Goal: Information Seeking & Learning: Compare options

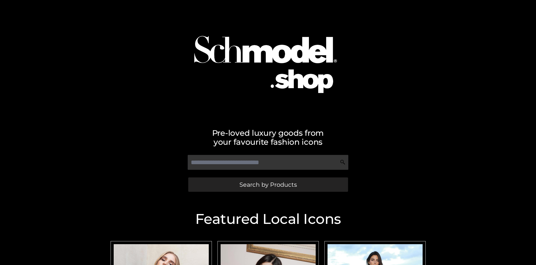
click at [268, 184] on span "Search by Products" at bounding box center [267, 184] width 57 height 6
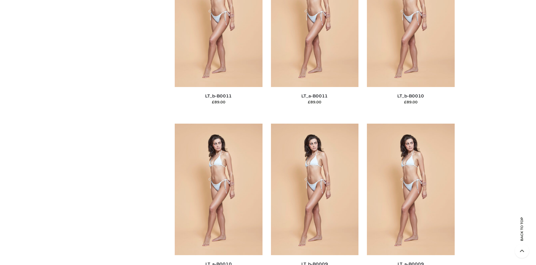
scroll to position [49, 0]
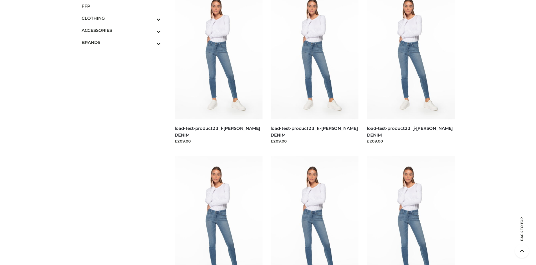
click at [121, 6] on span "FFP" at bounding box center [121, 6] width 79 height 6
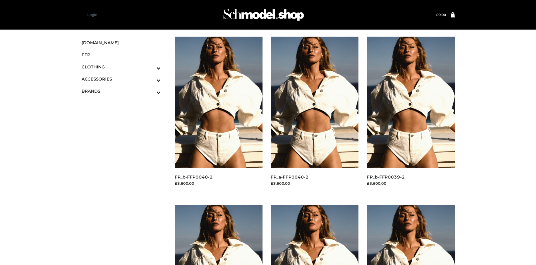
scroll to position [432, 0]
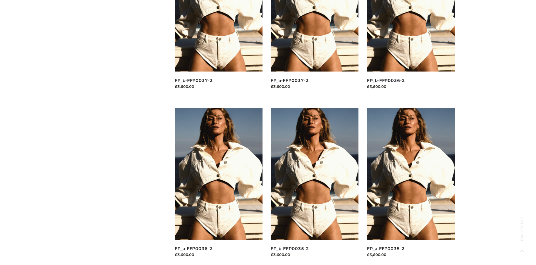
click at [410, 186] on img at bounding box center [411, 173] width 88 height 131
click at [314, 186] on img at bounding box center [314, 173] width 88 height 131
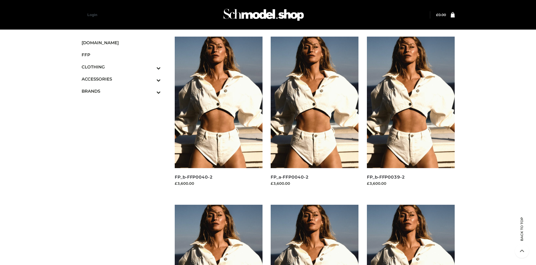
click at [410, 115] on img at bounding box center [411, 102] width 88 height 131
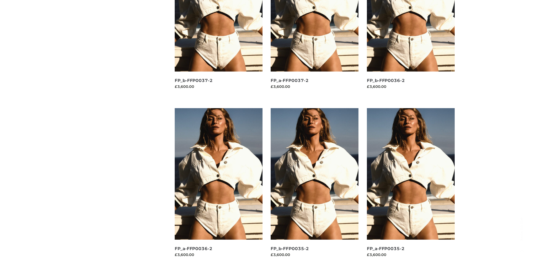
click at [314, 186] on img at bounding box center [314, 173] width 88 height 131
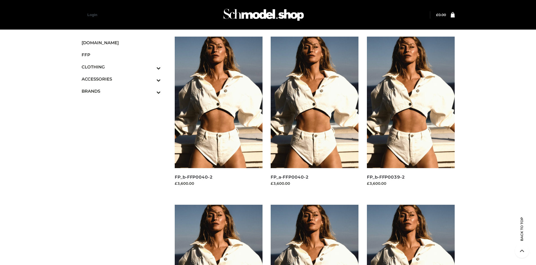
click at [151, 67] on icon "Toggle Submenu" at bounding box center [129, 68] width 63 height 6
click at [124, 79] on span "DRESSES" at bounding box center [124, 79] width 74 height 6
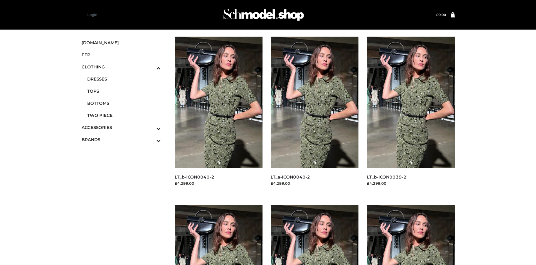
scroll to position [432, 0]
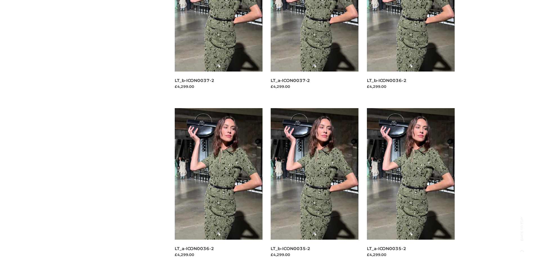
click at [410, 186] on img at bounding box center [411, 173] width 88 height 131
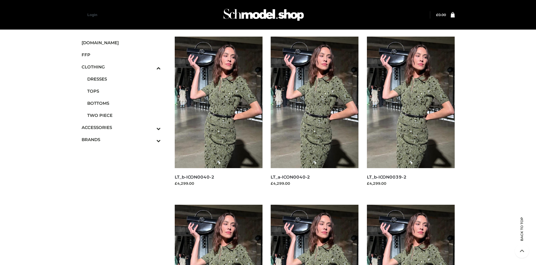
click at [410, 234] on img at bounding box center [411, 269] width 88 height 131
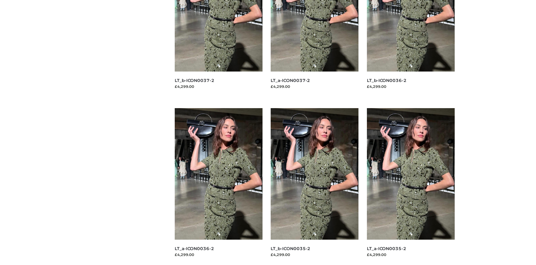
click at [314, 186] on img at bounding box center [314, 173] width 88 height 131
click at [218, 186] on img at bounding box center [219, 173] width 88 height 131
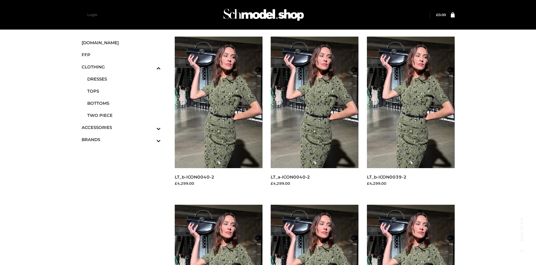
click at [151, 139] on icon "Toggle Submenu" at bounding box center [129, 140] width 63 height 6
click at [124, 115] on span "PARKERSMITH" at bounding box center [124, 115] width 74 height 6
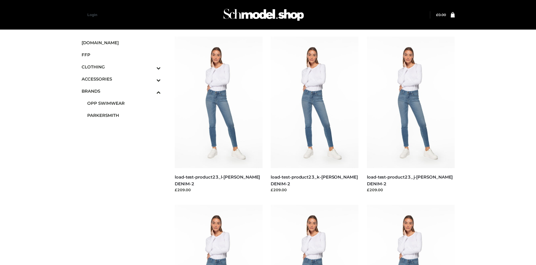
scroll to position [265, 0]
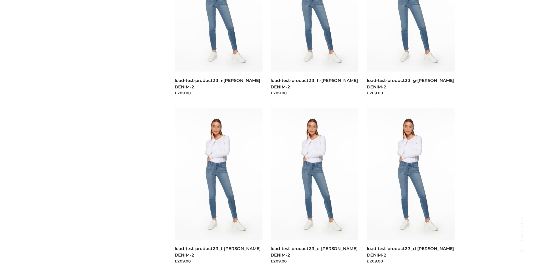
click at [314, 186] on img at bounding box center [314, 173] width 88 height 131
click at [218, 186] on img at bounding box center [219, 173] width 88 height 131
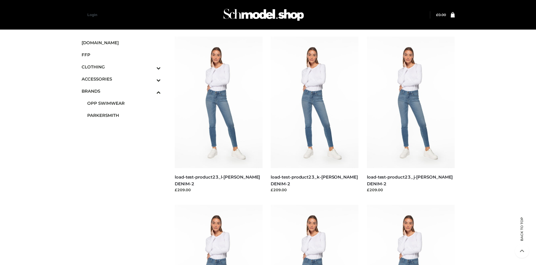
click at [218, 115] on img at bounding box center [219, 102] width 88 height 131
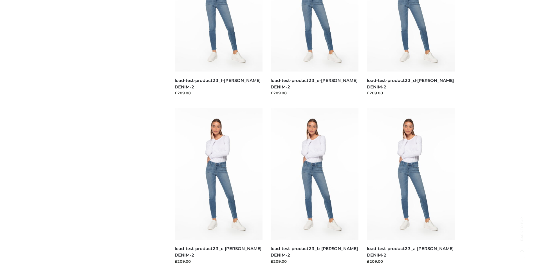
click at [410, 186] on img at bounding box center [411, 173] width 88 height 131
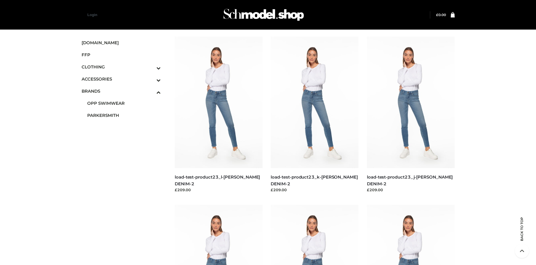
click at [151, 79] on icon "Toggle Submenu" at bounding box center [129, 80] width 63 height 6
click at [124, 103] on span "JEWELRY" at bounding box center [124, 103] width 74 height 6
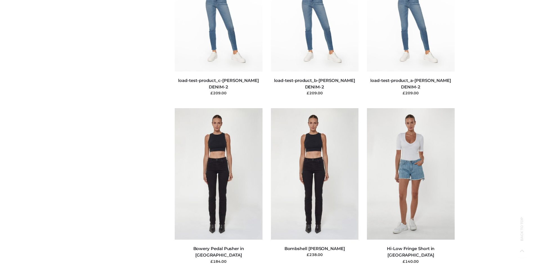
click at [218, 186] on img at bounding box center [219, 173] width 88 height 131
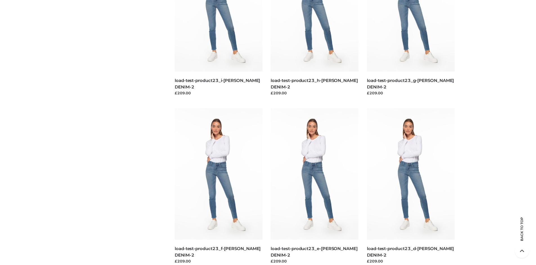
click at [218, 186] on img at bounding box center [219, 173] width 88 height 131
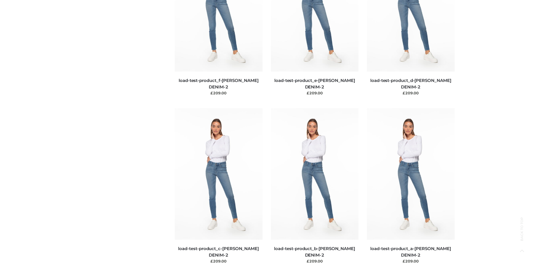
click at [314, 186] on img at bounding box center [315, 173] width 88 height 131
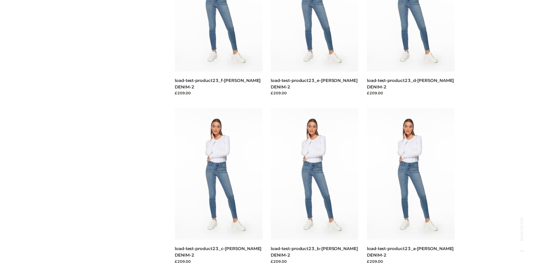
click at [314, 186] on img at bounding box center [314, 173] width 88 height 131
